Goal: Task Accomplishment & Management: Use online tool/utility

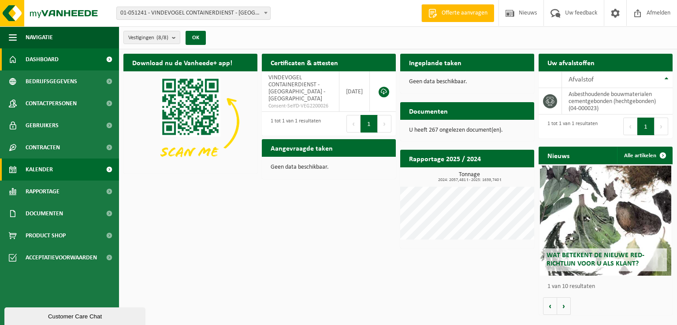
click at [41, 166] on span "Kalender" at bounding box center [39, 170] width 27 height 22
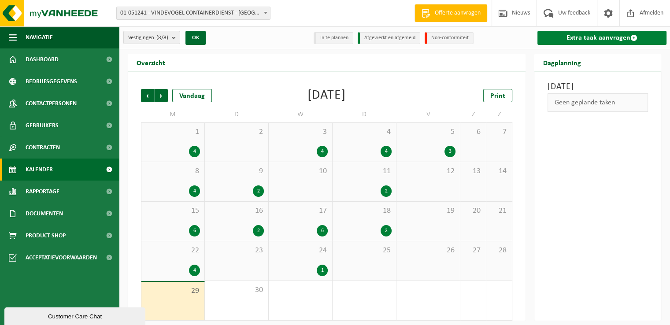
click at [602, 37] on link "Extra taak aanvragen" at bounding box center [602, 38] width 129 height 14
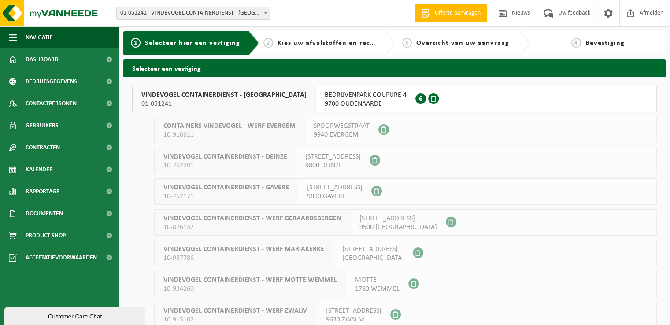
click at [376, 97] on span "BEDRIJVENPARK COUPURE 4" at bounding box center [366, 95] width 82 height 9
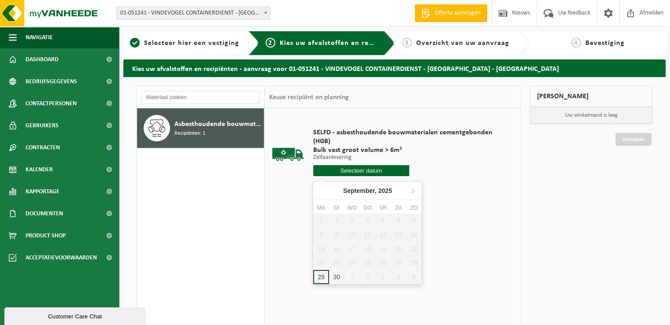
click at [342, 170] on input "text" at bounding box center [361, 170] width 96 height 11
click at [322, 275] on div "29" at bounding box center [320, 277] width 15 height 14
type input "Van 2025-09-29"
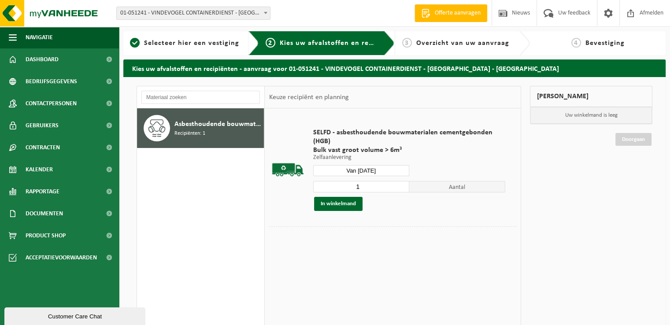
click at [376, 186] on input "1" at bounding box center [361, 186] width 96 height 11
type input "2"
click at [351, 203] on button "In winkelmand" at bounding box center [338, 204] width 48 height 14
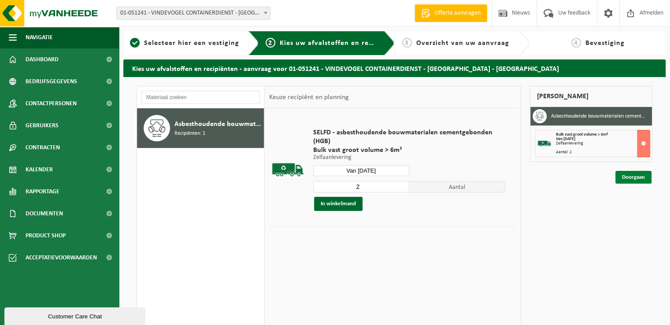
click at [638, 177] on link "Doorgaan" at bounding box center [634, 177] width 36 height 13
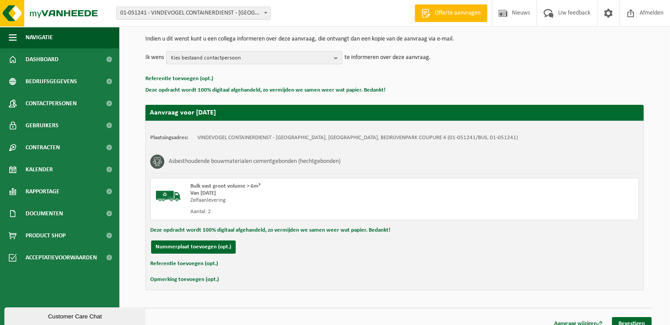
scroll to position [97, 0]
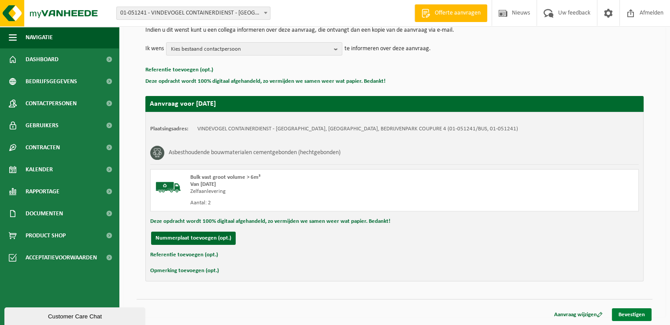
click at [642, 314] on link "Bevestigen" at bounding box center [632, 315] width 40 height 13
